Goal: Task Accomplishment & Management: Manage account settings

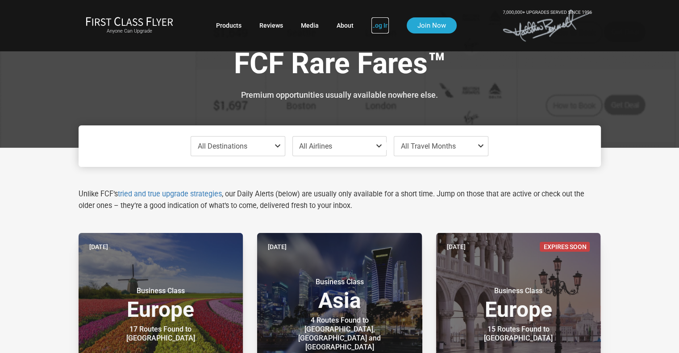
click at [376, 21] on link "Log In" at bounding box center [379, 25] width 17 height 16
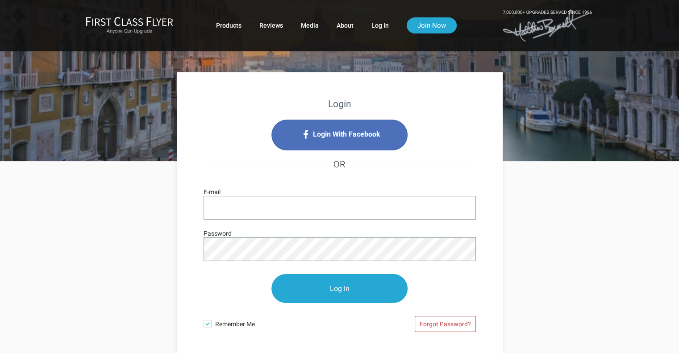
click at [336, 146] on icon "Login With Facebook" at bounding box center [339, 135] width 136 height 31
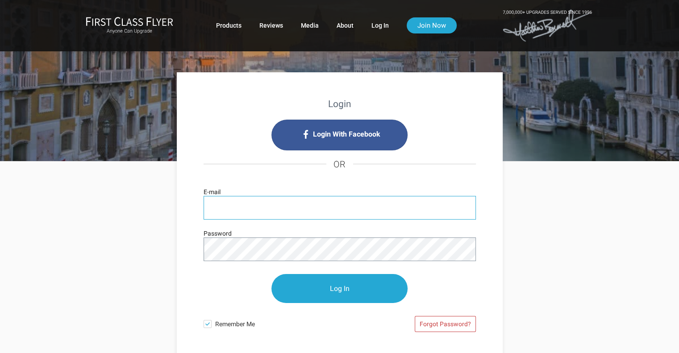
click at [346, 206] on input "E-mail" at bounding box center [340, 208] width 272 height 24
type input "[PERSON_NAME][EMAIL_ADDRESS][PERSON_NAME][DOMAIN_NAME]"
click at [271, 274] on input "Log In" at bounding box center [339, 288] width 136 height 29
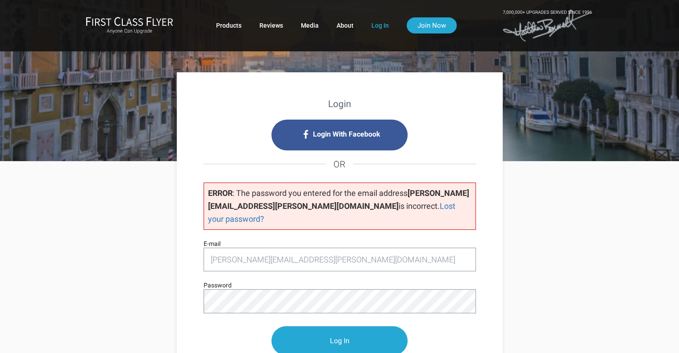
click at [271, 326] on input "Log In" at bounding box center [339, 340] width 136 height 29
